Goal: Register for event/course

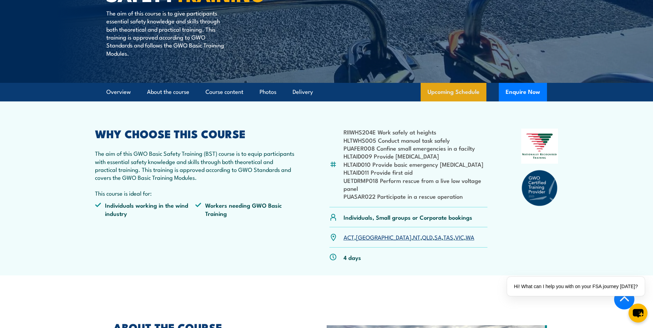
click at [457, 87] on link "Upcoming Schedule" at bounding box center [453, 92] width 66 height 19
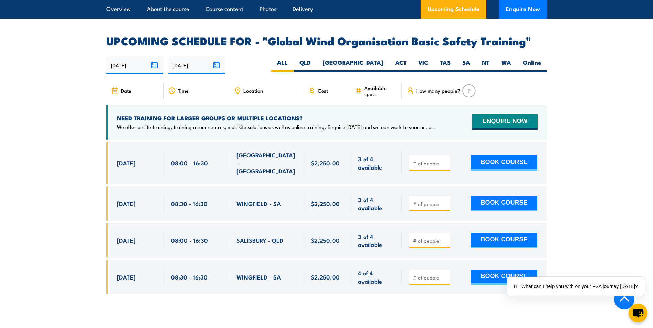
scroll to position [1091, 0]
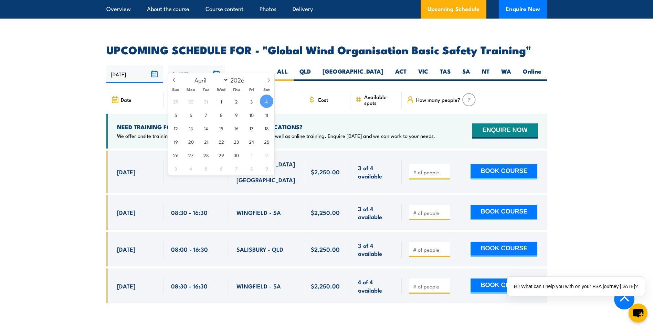
click at [195, 65] on input "[DATE]" at bounding box center [196, 74] width 57 height 18
click at [176, 79] on span at bounding box center [174, 82] width 12 height 19
select select "0"
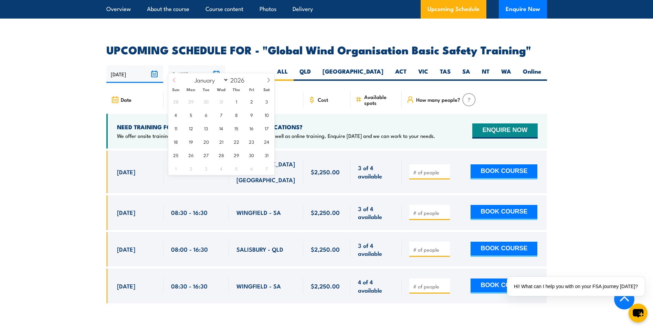
click at [176, 79] on span at bounding box center [174, 82] width 12 height 19
type input "2025"
select select "11"
click at [223, 156] on span "31" at bounding box center [220, 154] width 13 height 13
type input "[DATE]"
